Goal: Transaction & Acquisition: Book appointment/travel/reservation

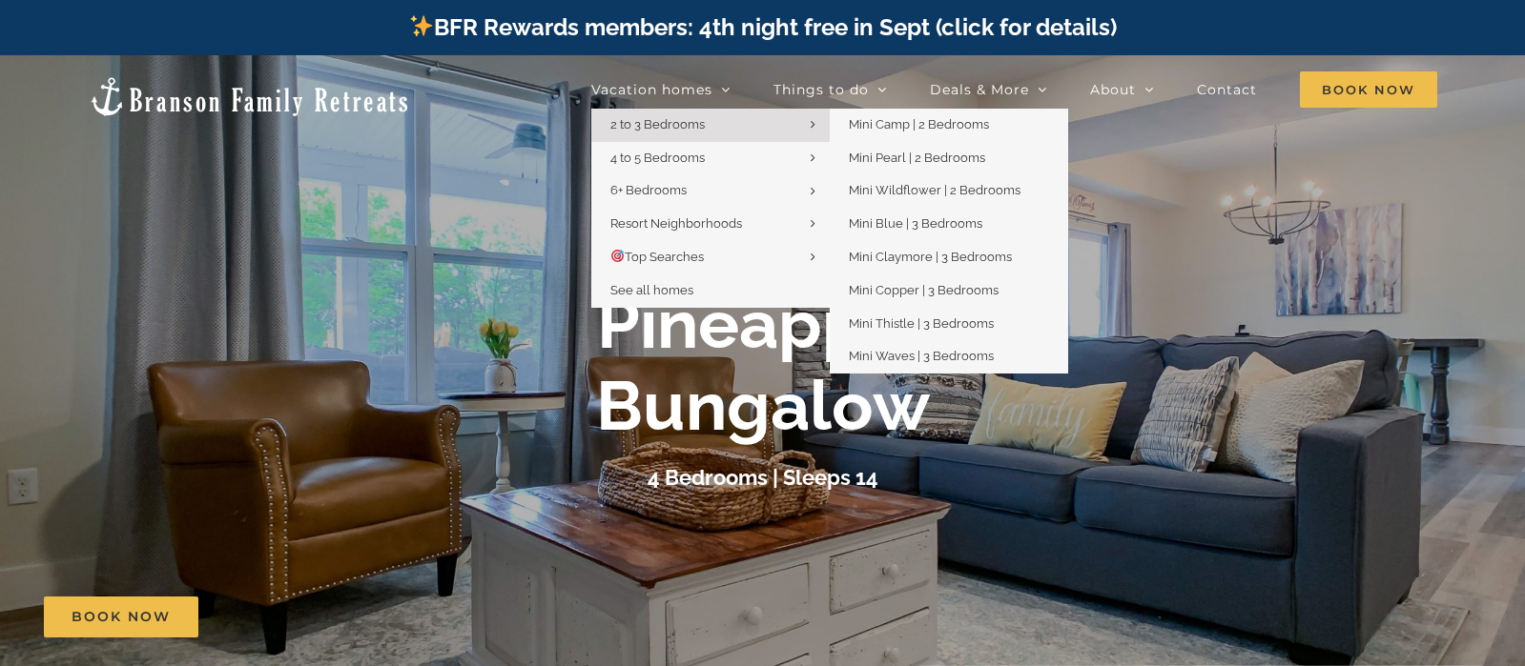
click at [723, 122] on link "2 to 3 Bedrooms" at bounding box center [710, 125] width 238 height 33
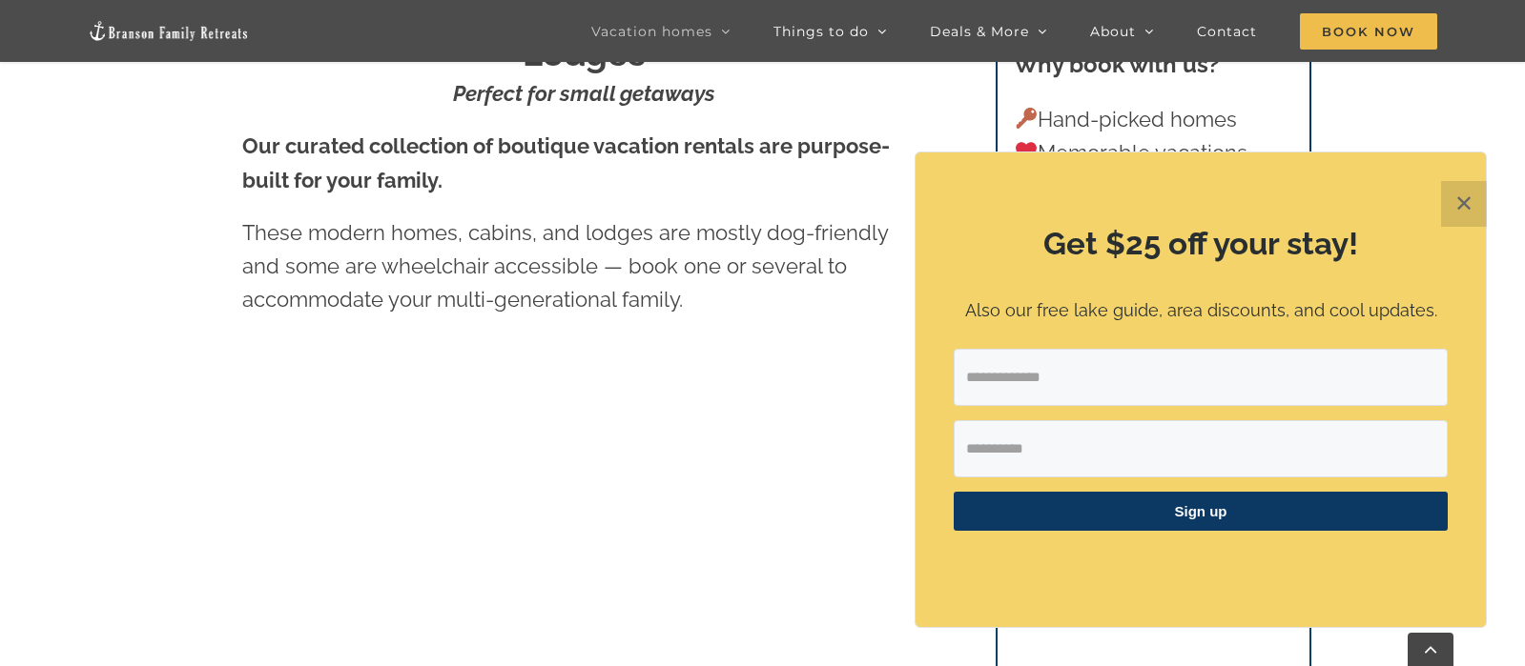
scroll to position [763, 0]
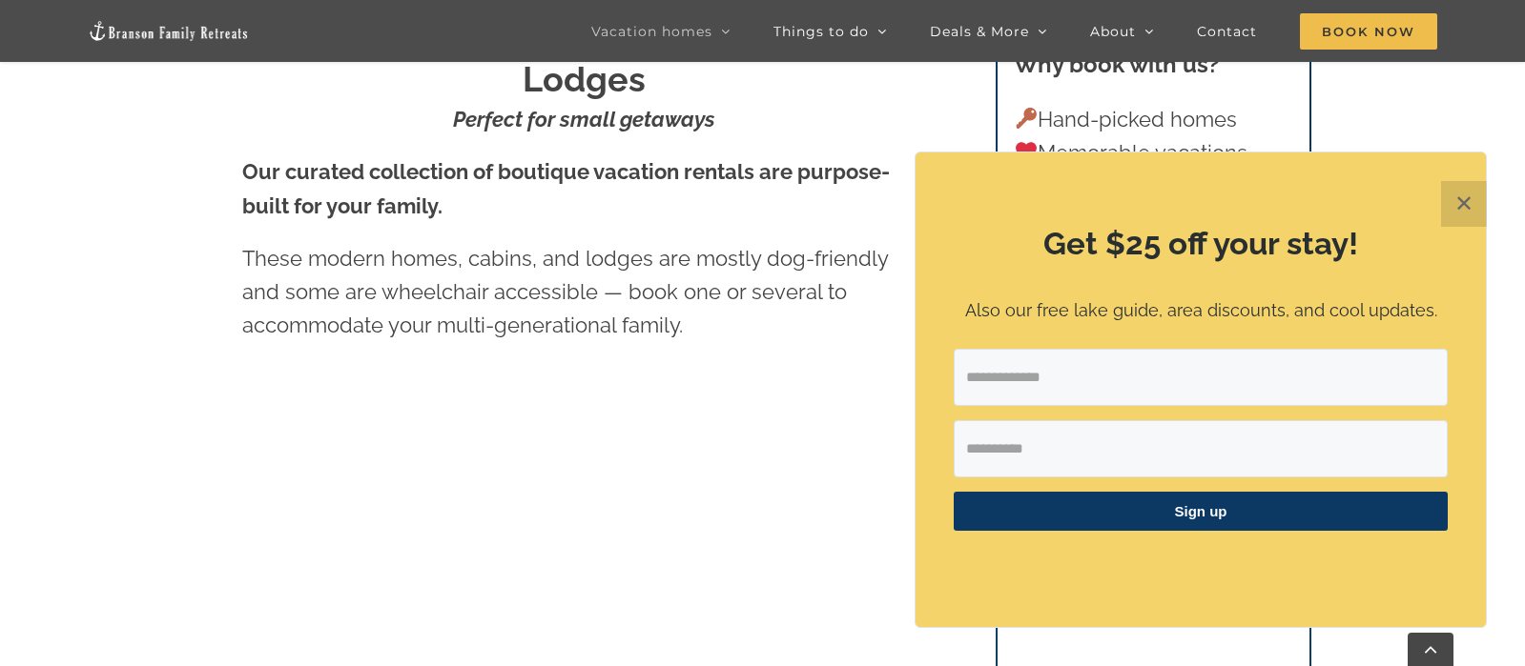
click at [1458, 205] on button "✕" at bounding box center [1464, 204] width 46 height 46
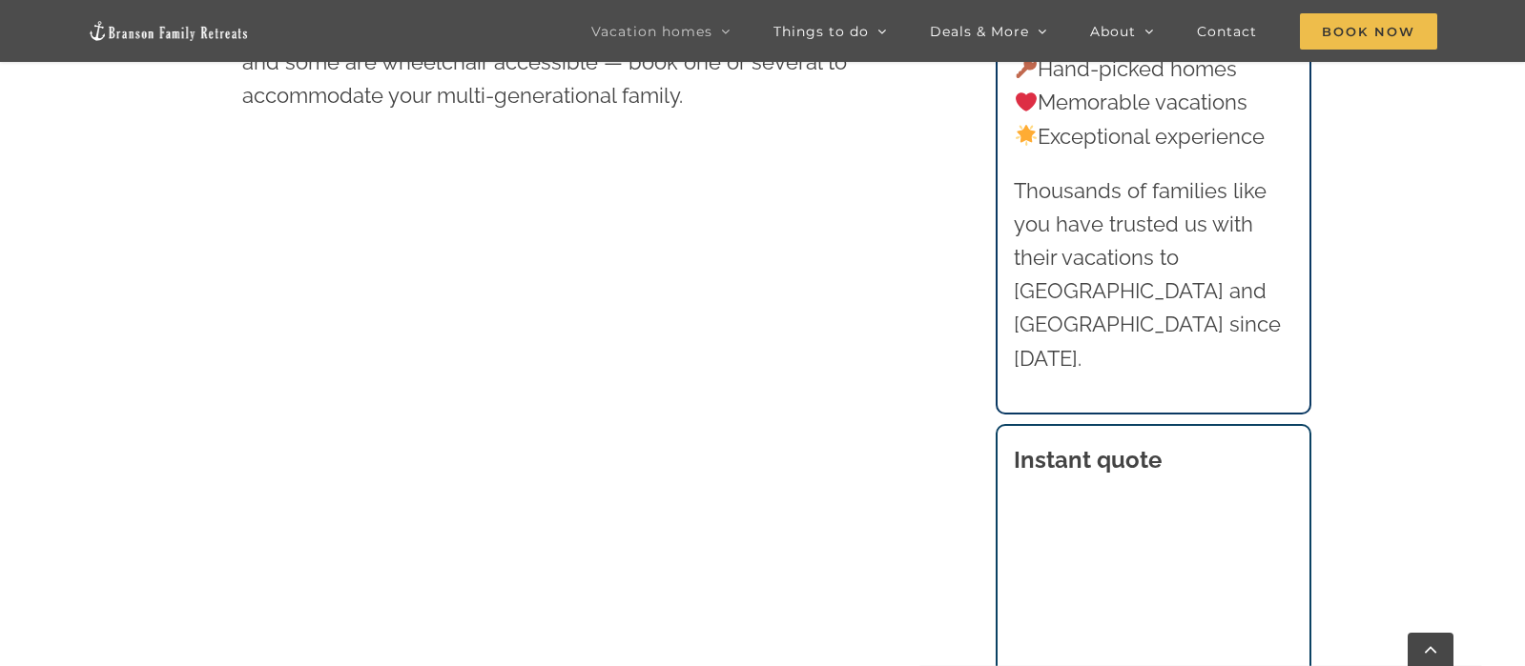
scroll to position [1095, 0]
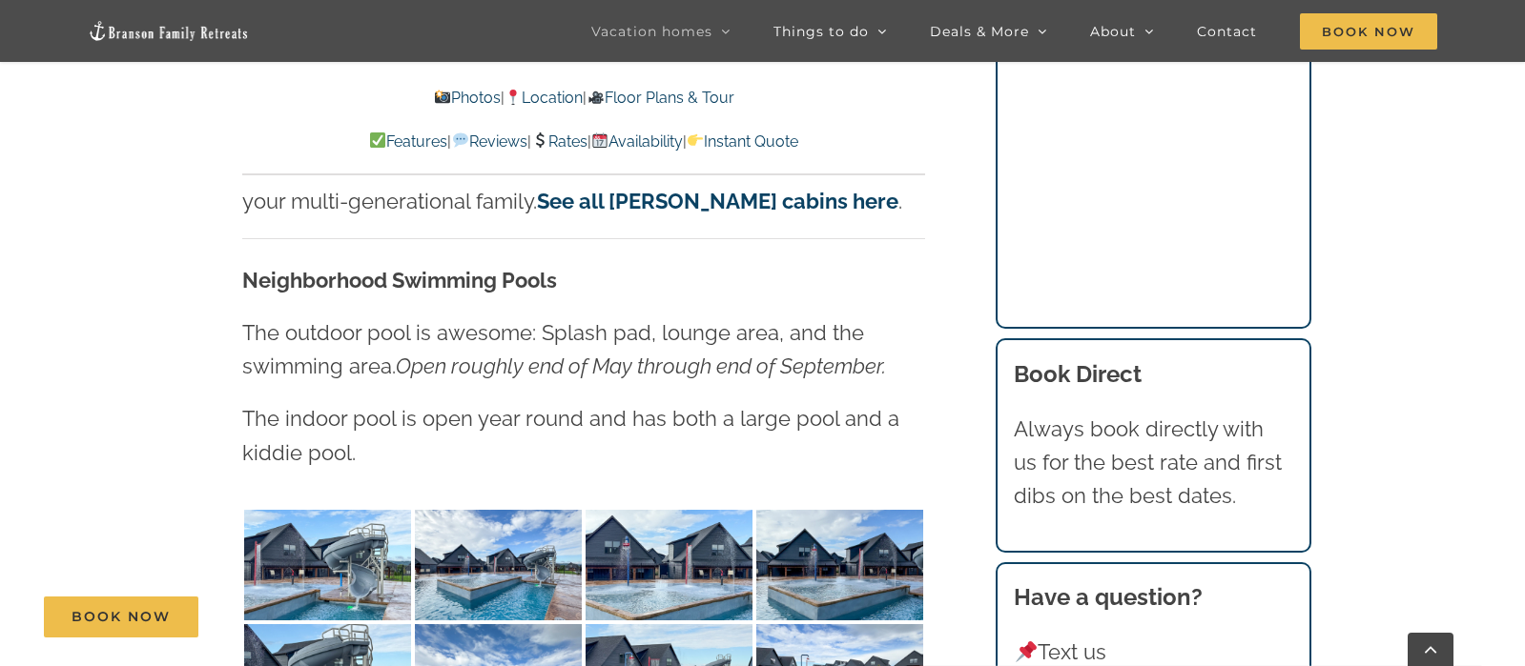
scroll to position [4290, 0]
